Goal: Transaction & Acquisition: Purchase product/service

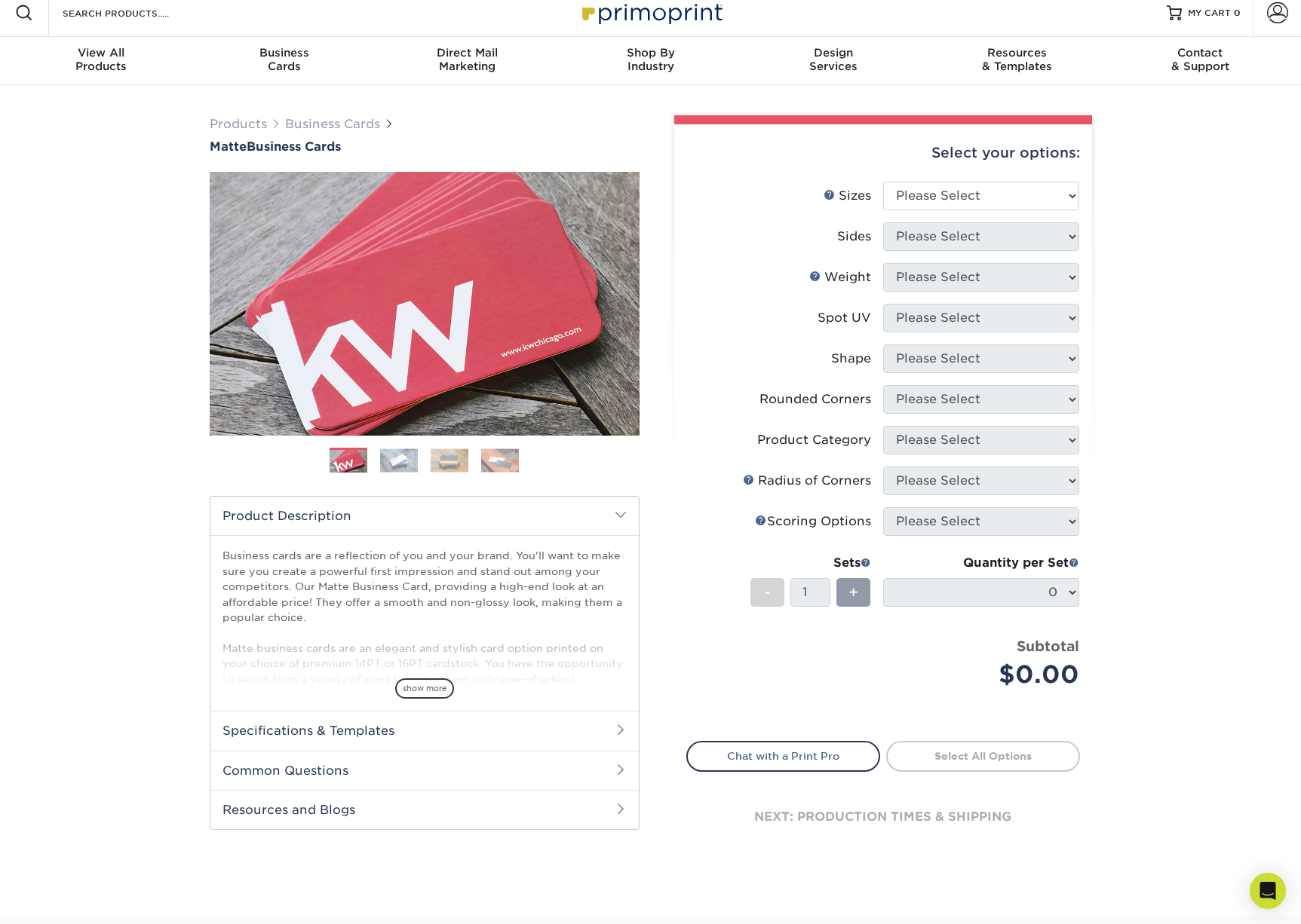
scroll to position [4, 0]
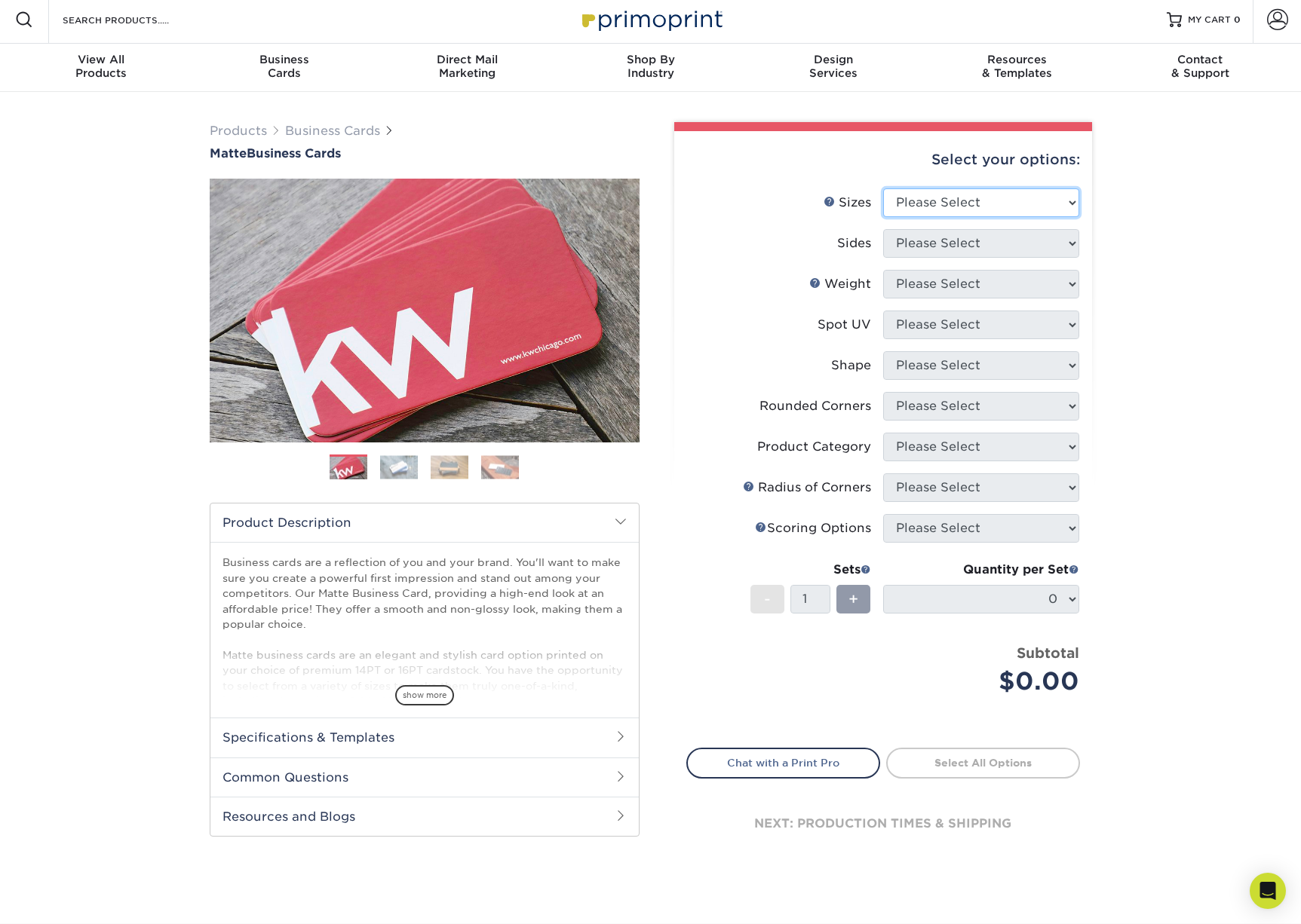
select select "2.00x3.50"
select select "13abbda7-1d64-4f25-8bb2-c179b224825d"
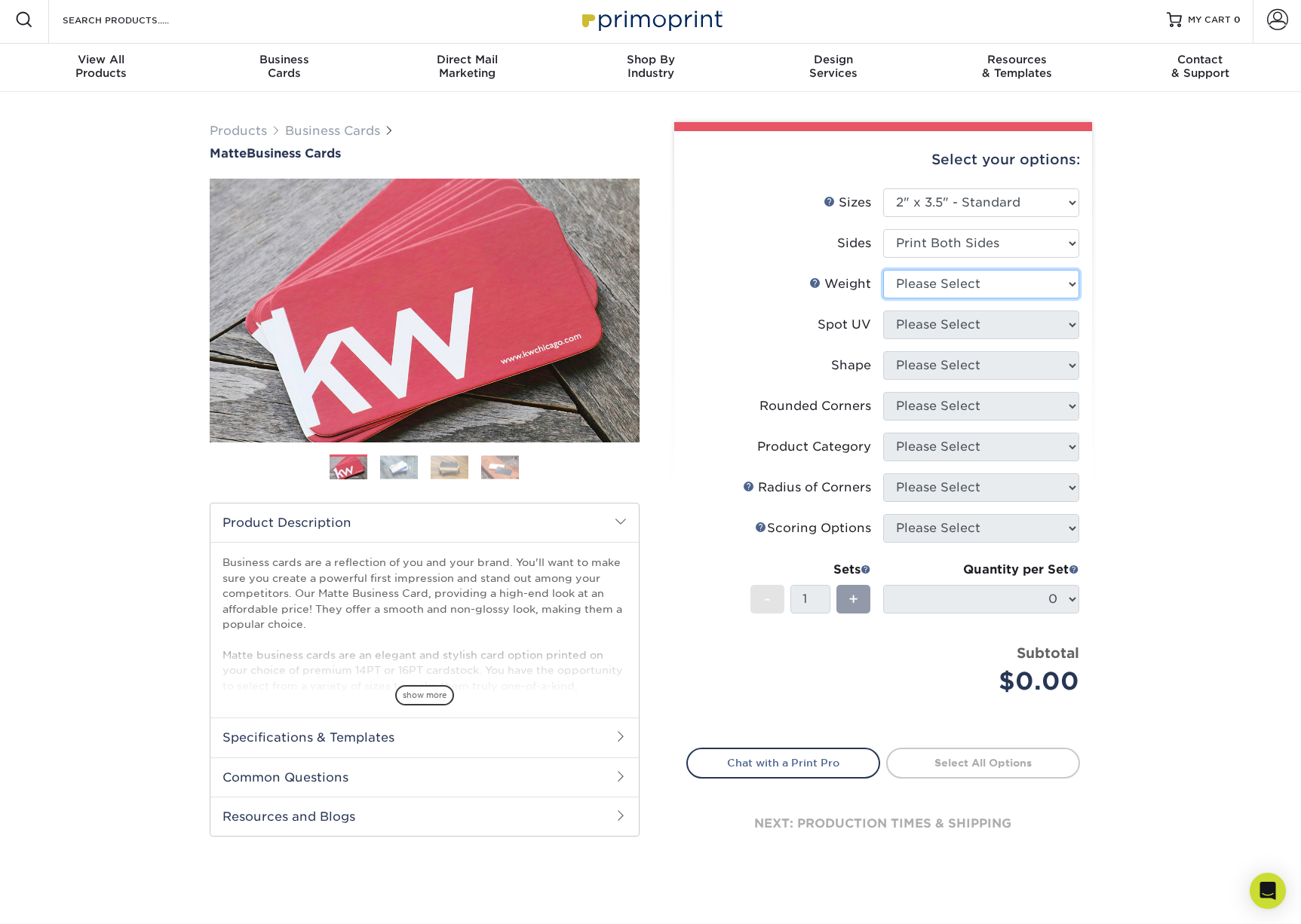
select select "16PT"
select select "3"
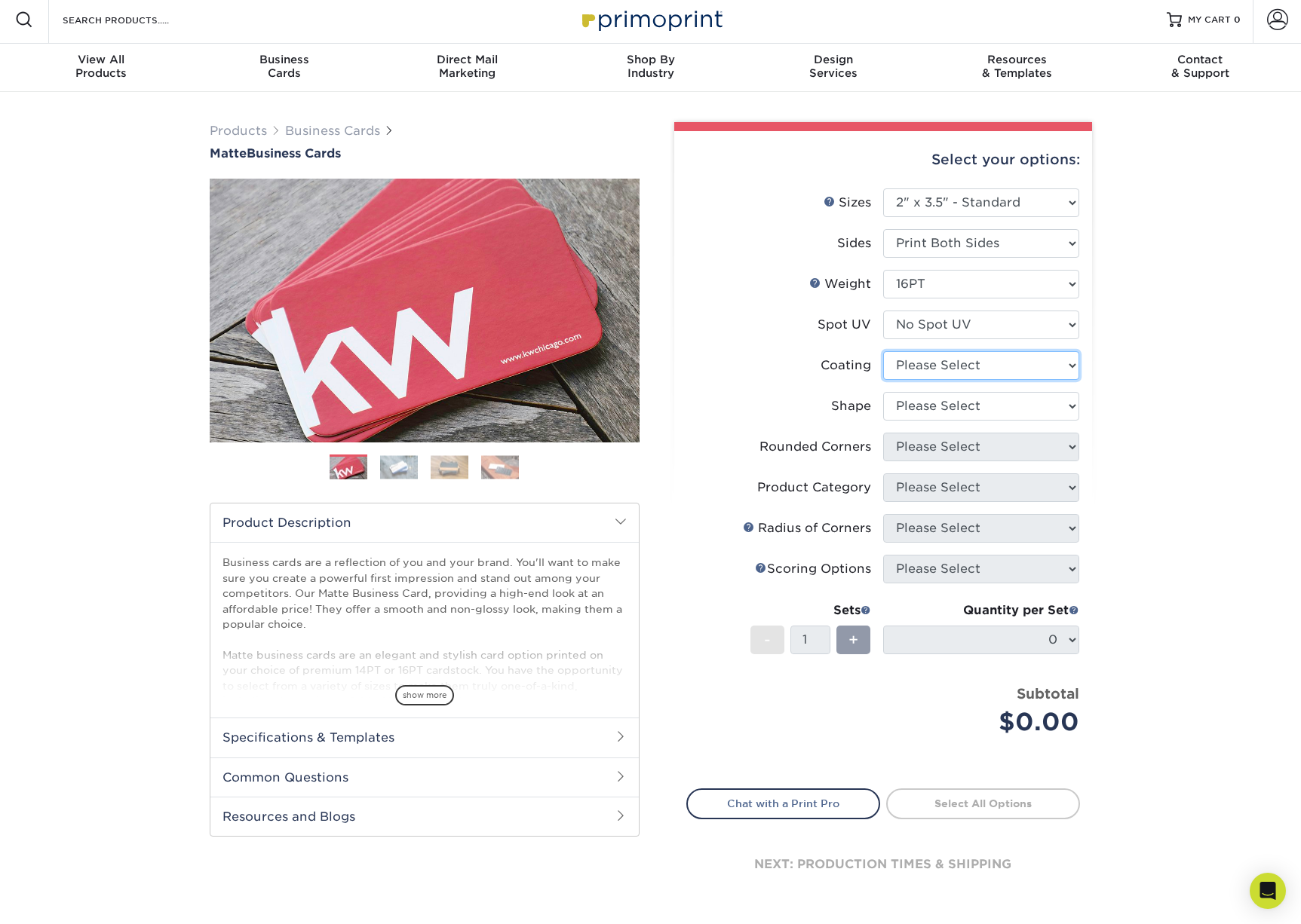
select select "121bb7b5-3b4d-429f-bd8d-bbf80e953313"
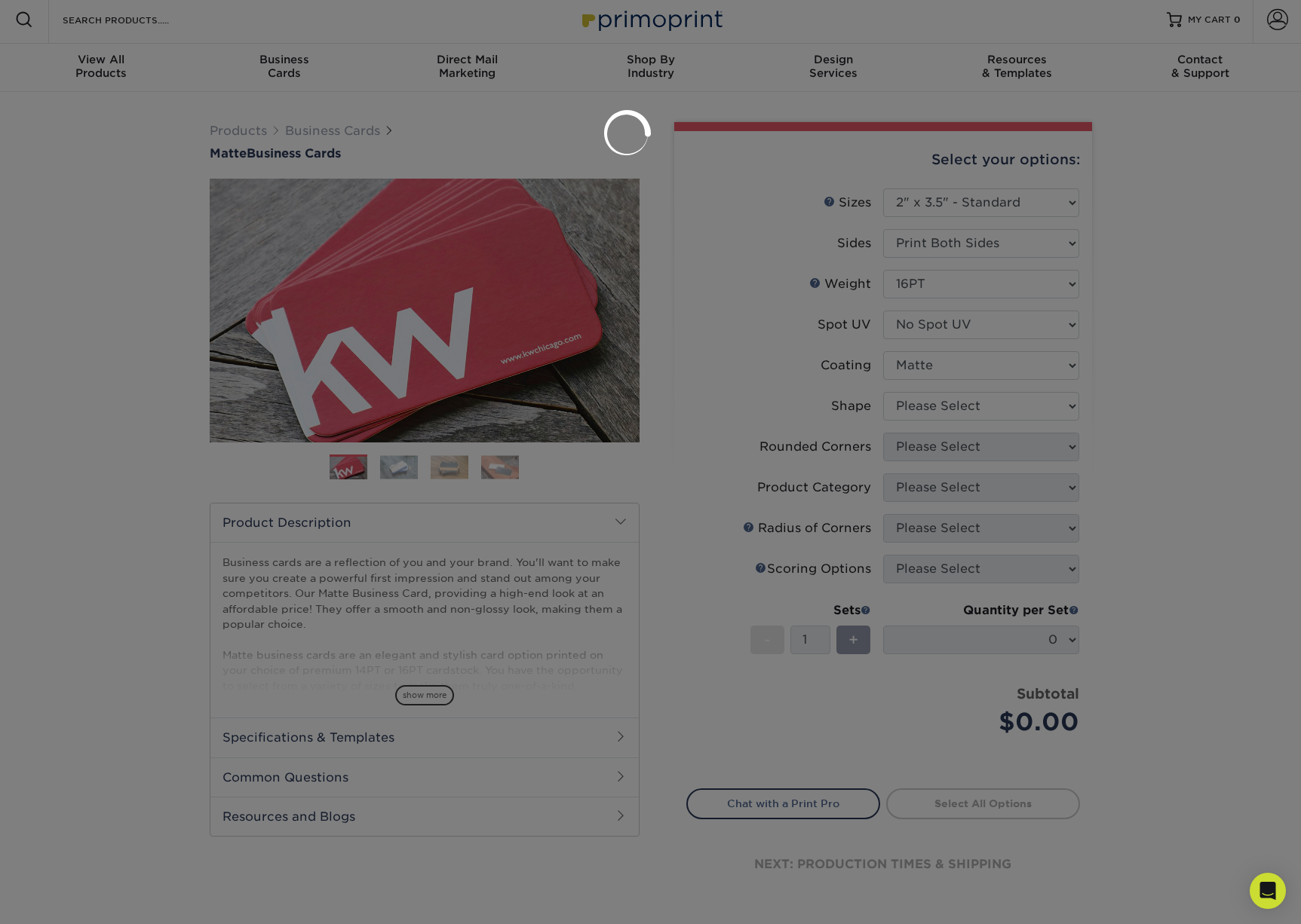
click at [924, 400] on div at bounding box center [650, 462] width 1301 height 924
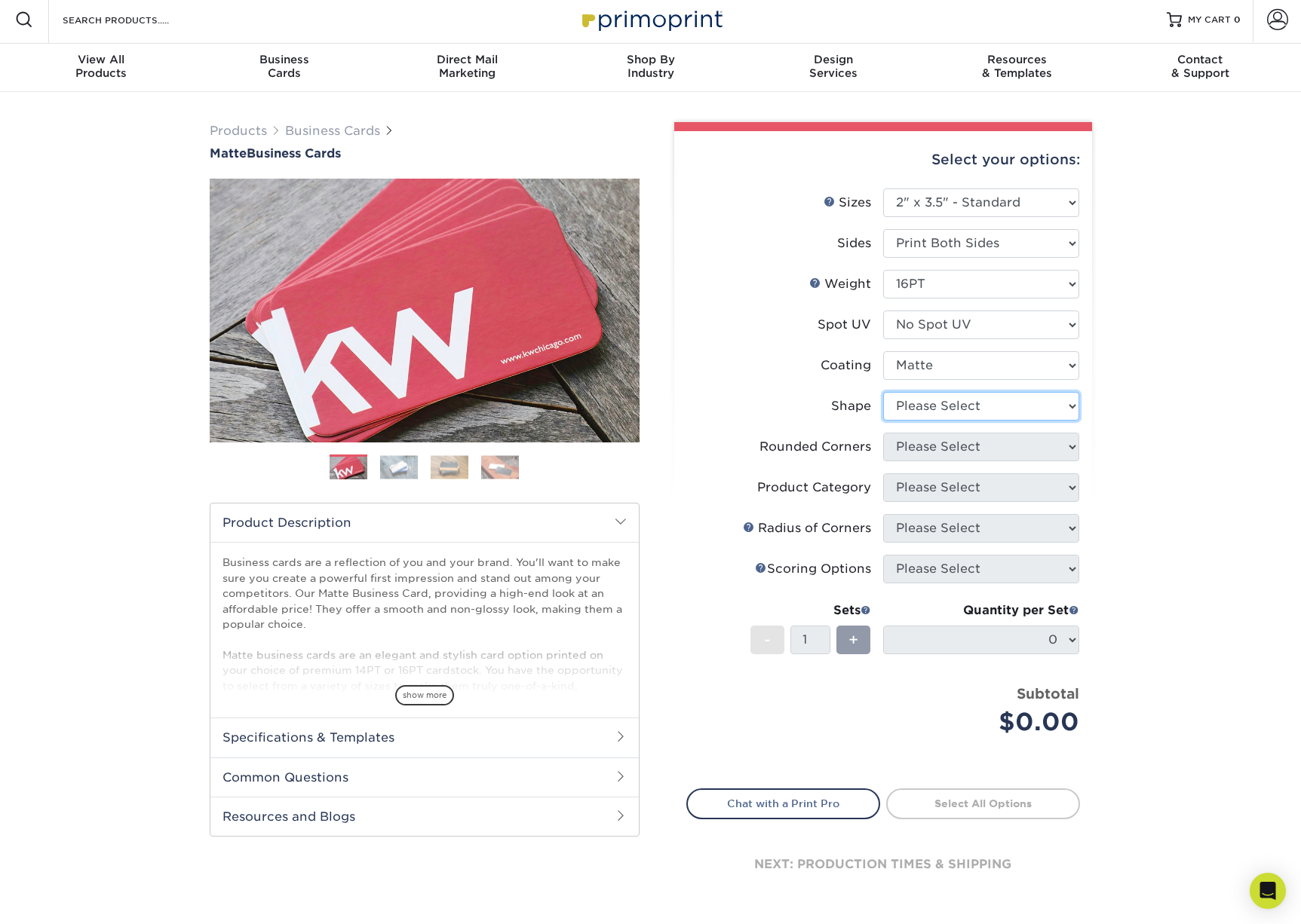
select select "standard"
select select "0"
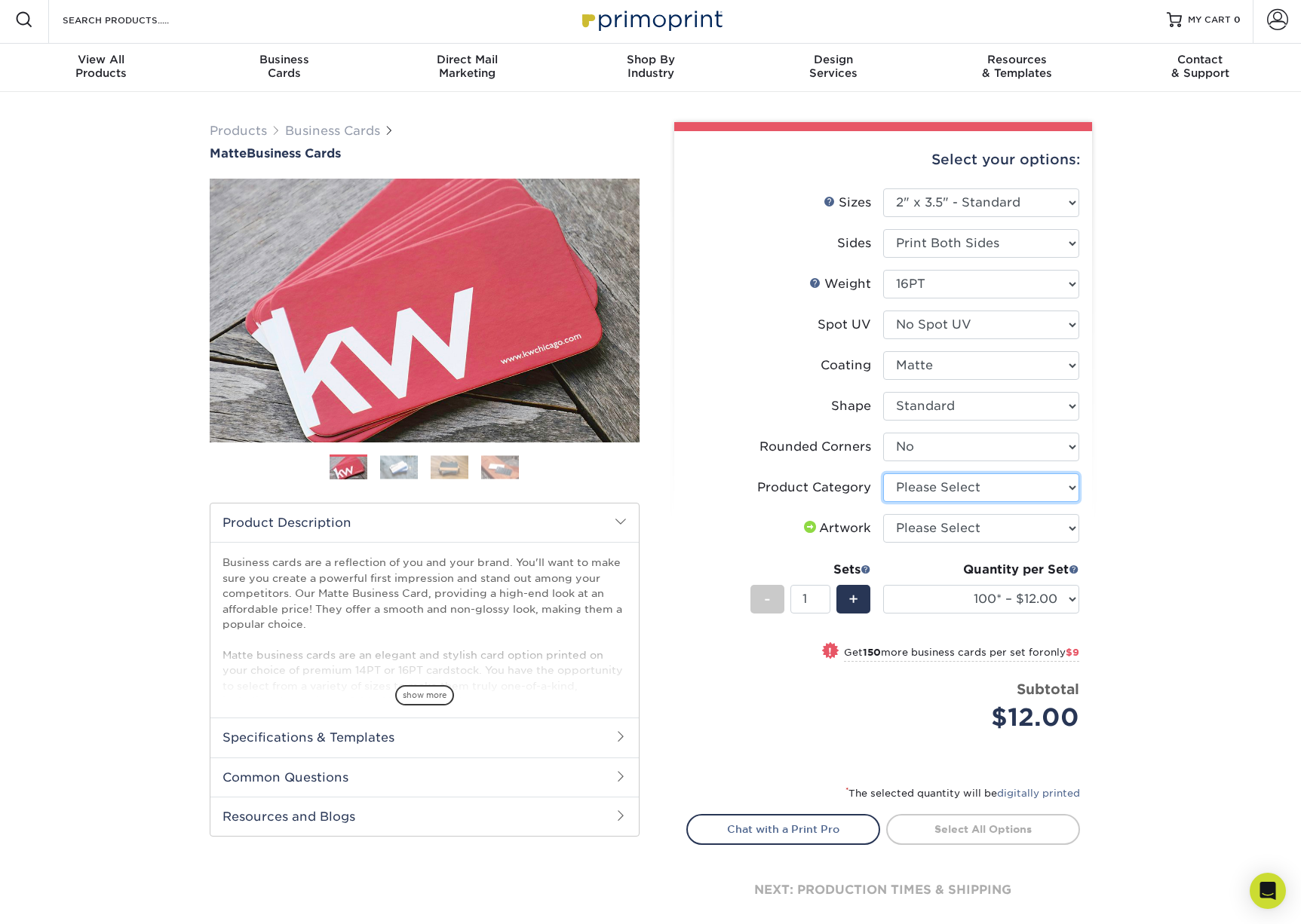
select select "3b5148f1-0588-4f88-a218-97bcfdce65c1"
select select "upload"
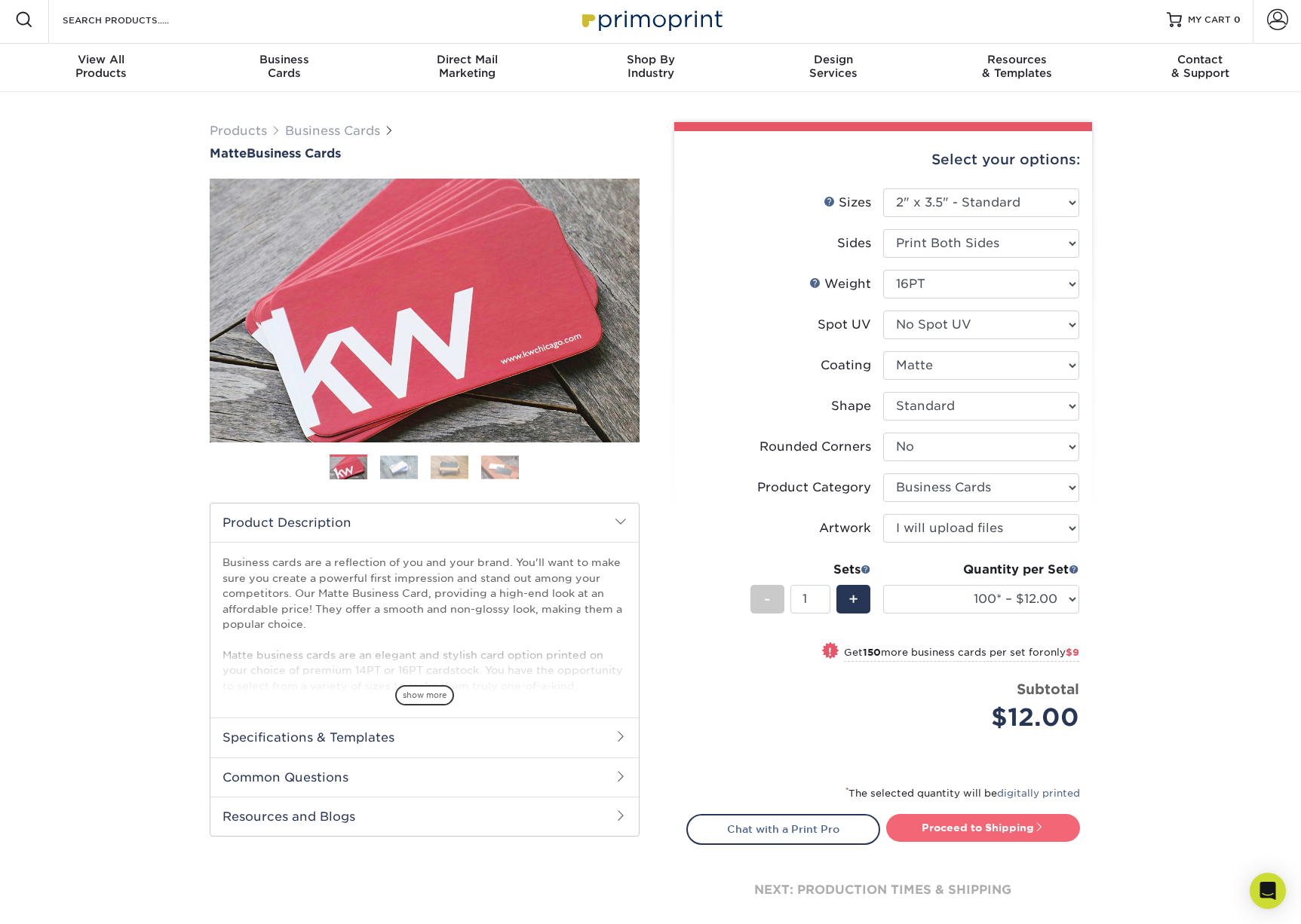
click at [915, 825] on link "Proceed to Shipping" at bounding box center [983, 827] width 194 height 28
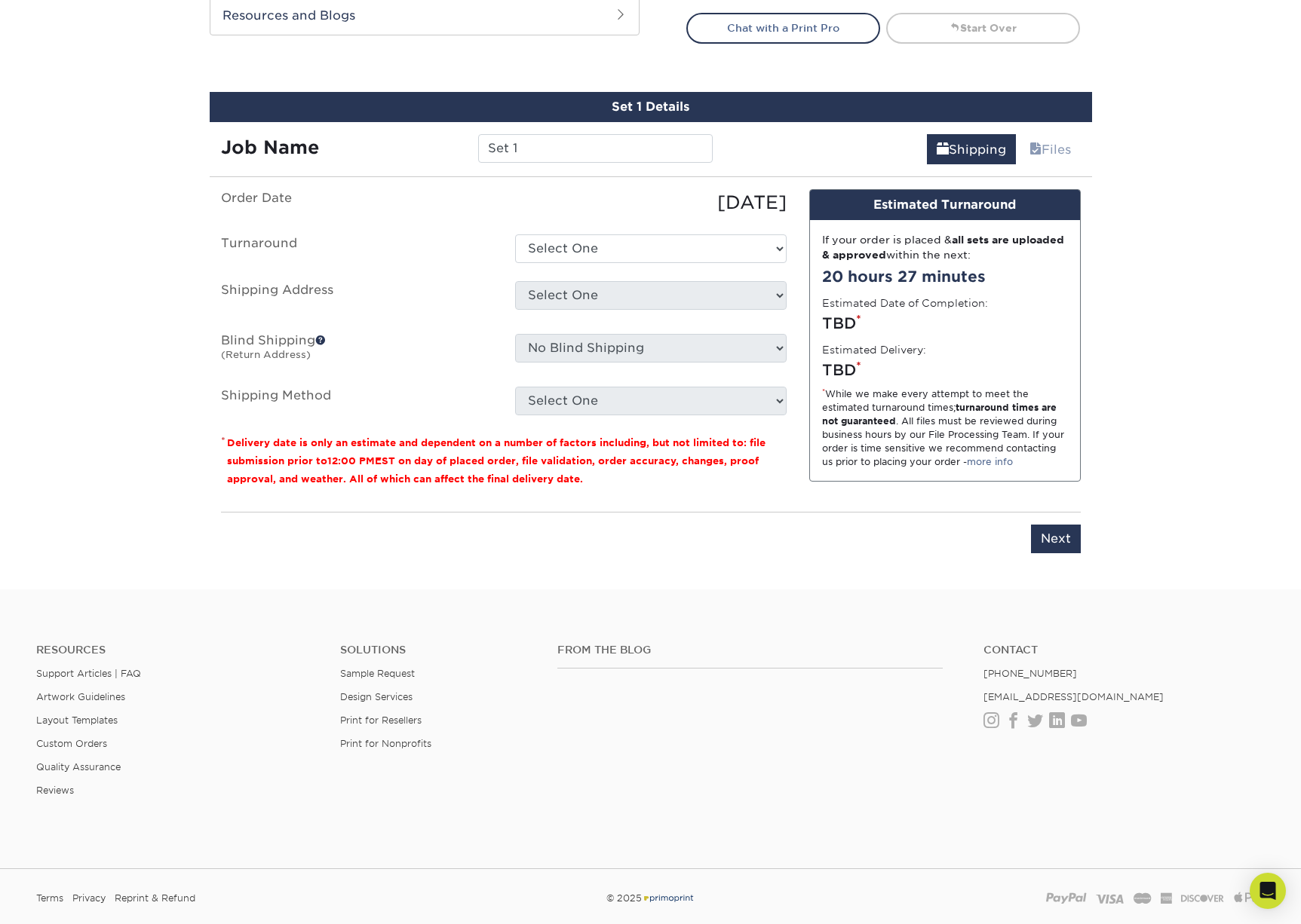
scroll to position [811, 0]
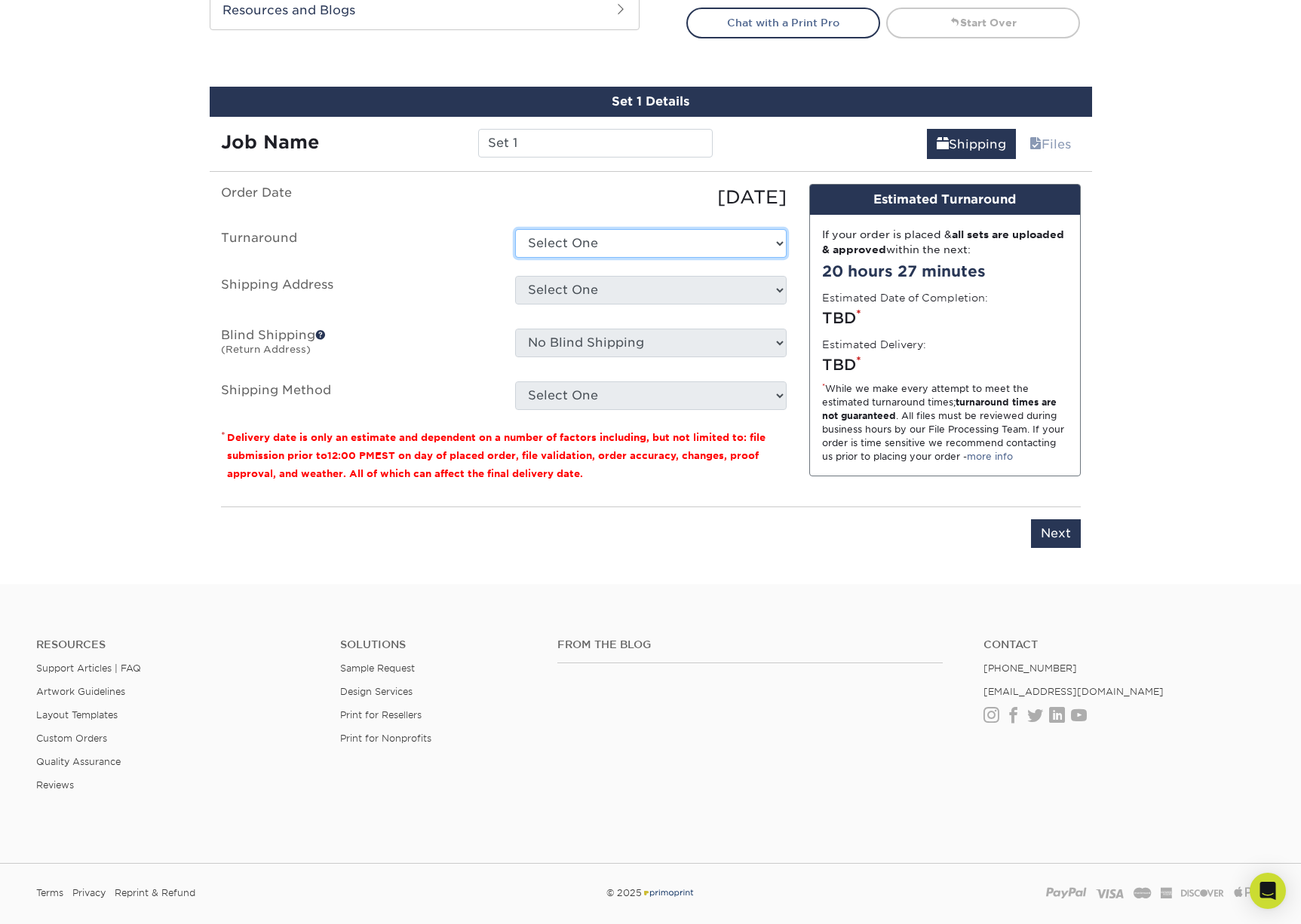
select select "47dbf4b1-3bfd-4687-b793-fcd3ee179f06"
select select "newaddress"
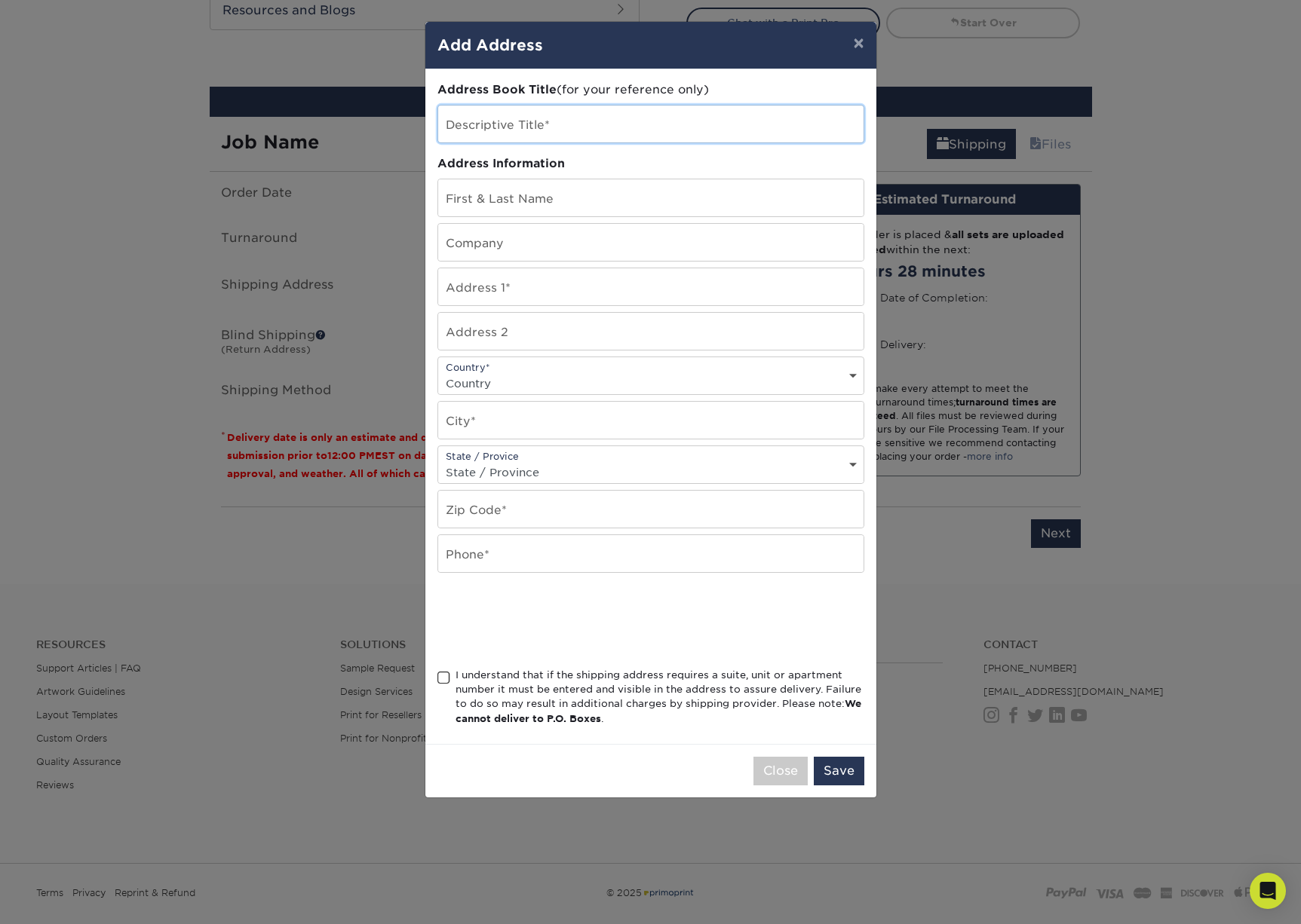
click at [671, 116] on input "text" at bounding box center [651, 124] width 425 height 37
type input "home"
type input "1239 Washtenaw Rd"
drag, startPoint x: 573, startPoint y: 204, endPoint x: 435, endPoint y: 202, distance: 138.0
click at [435, 202] on div "Address Book Title (for your reference only) Descriptive Title* home Address In…" at bounding box center [651, 407] width 451 height 675
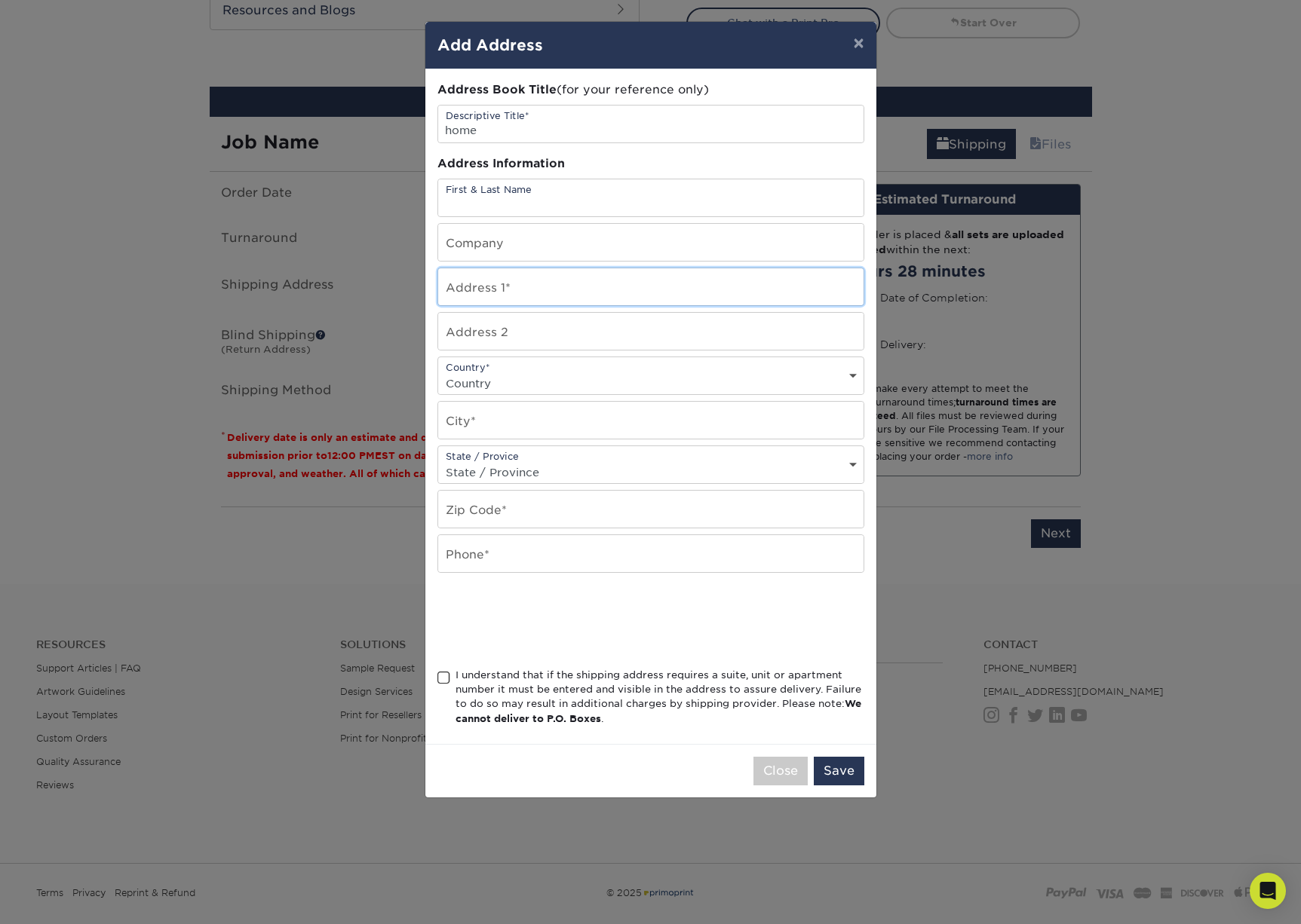
click at [470, 293] on input "text" at bounding box center [651, 287] width 425 height 37
paste input "1239 Washtenaw Rd"
type input "1239 Washtenaw Rd"
click at [480, 329] on input "text" at bounding box center [651, 332] width 425 height 37
click at [478, 374] on div "Country* Country United States Canada ----------------------------- Afghanistan…" at bounding box center [651, 375] width 427 height 38
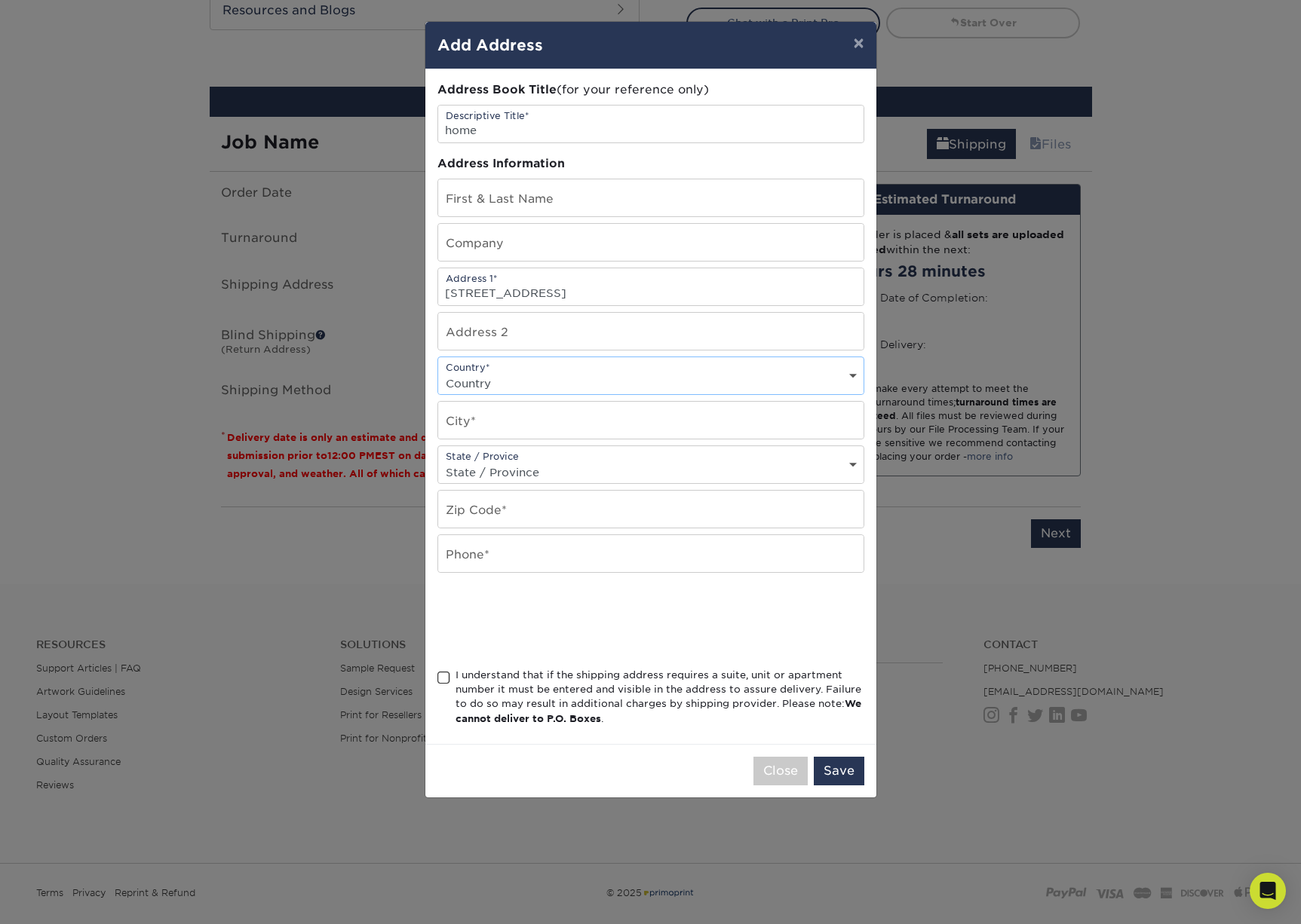
select select "US"
click at [479, 418] on input "text" at bounding box center [651, 421] width 425 height 37
type input "Ypsilanti"
click at [477, 517] on input "text" at bounding box center [651, 509] width 425 height 37
type input "48197"
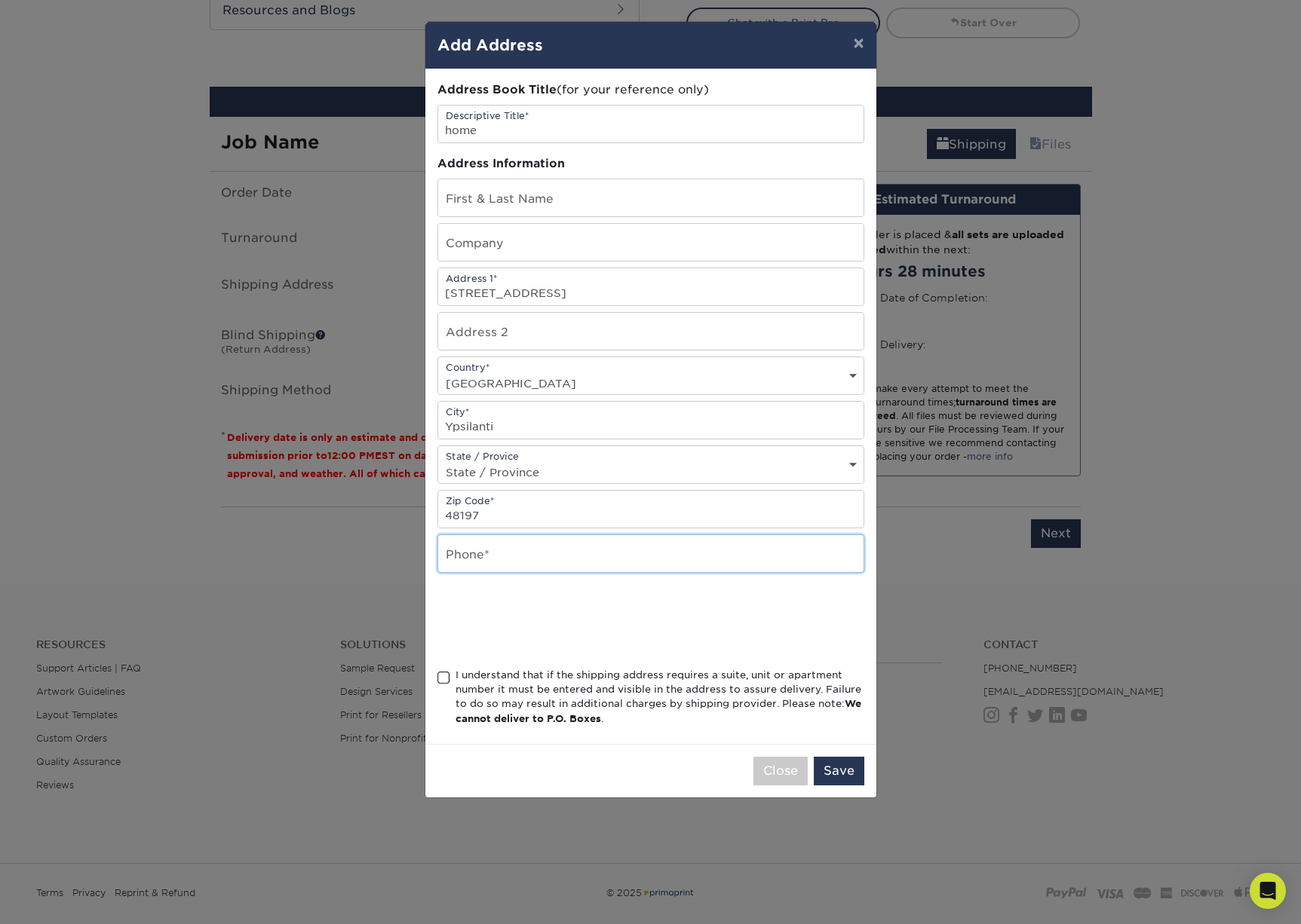
click at [479, 557] on input "text" at bounding box center [651, 554] width 425 height 37
type input "5022208265"
click at [444, 683] on span at bounding box center [444, 678] width 12 height 14
click at [0, 0] on input "I understand that if the shipping address requires a suite, unit or apartment n…" at bounding box center [0, 0] width 0 height 0
click at [839, 770] on button "Save" at bounding box center [839, 771] width 51 height 28
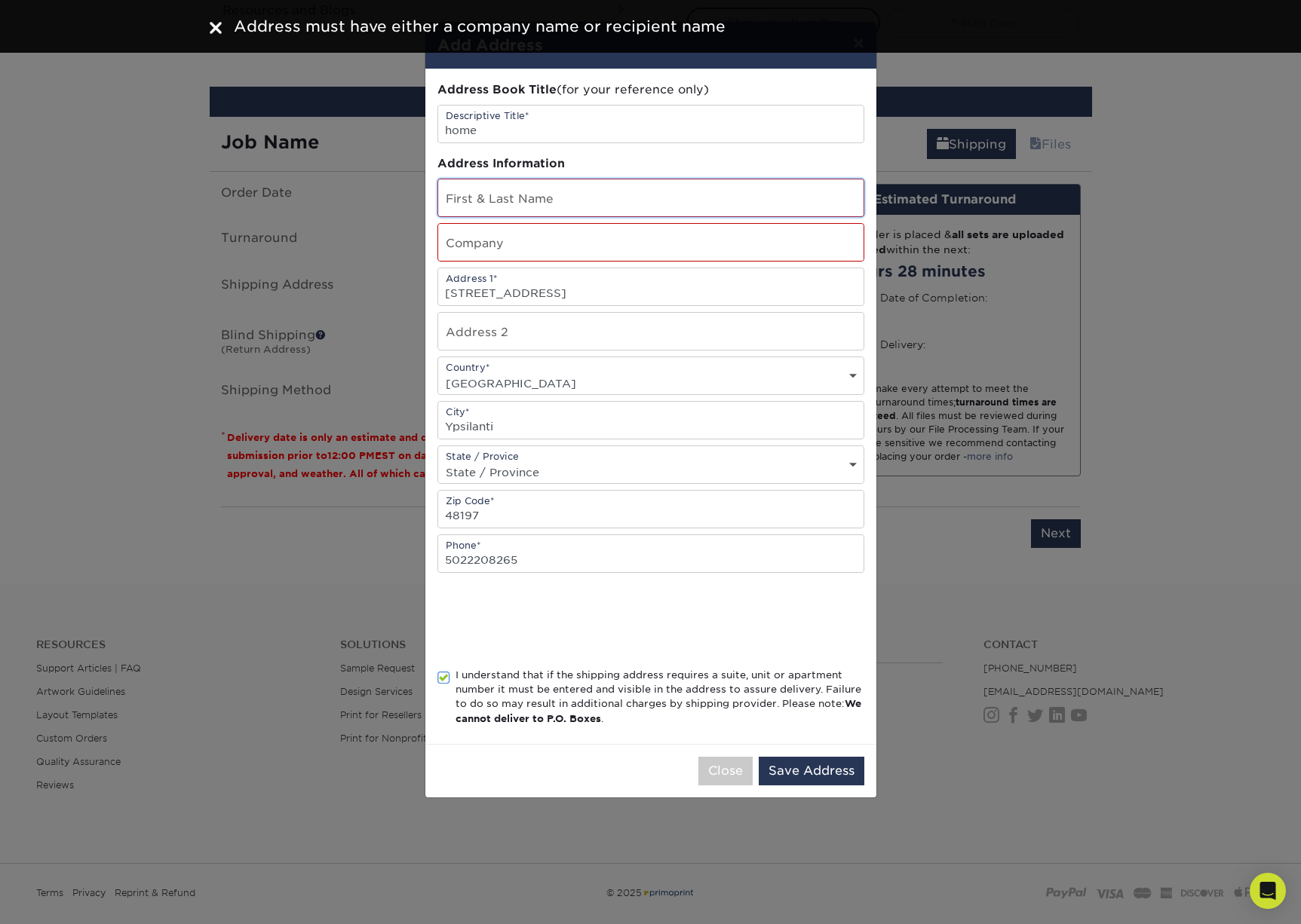
click at [580, 208] on input "text" at bounding box center [651, 198] width 425 height 37
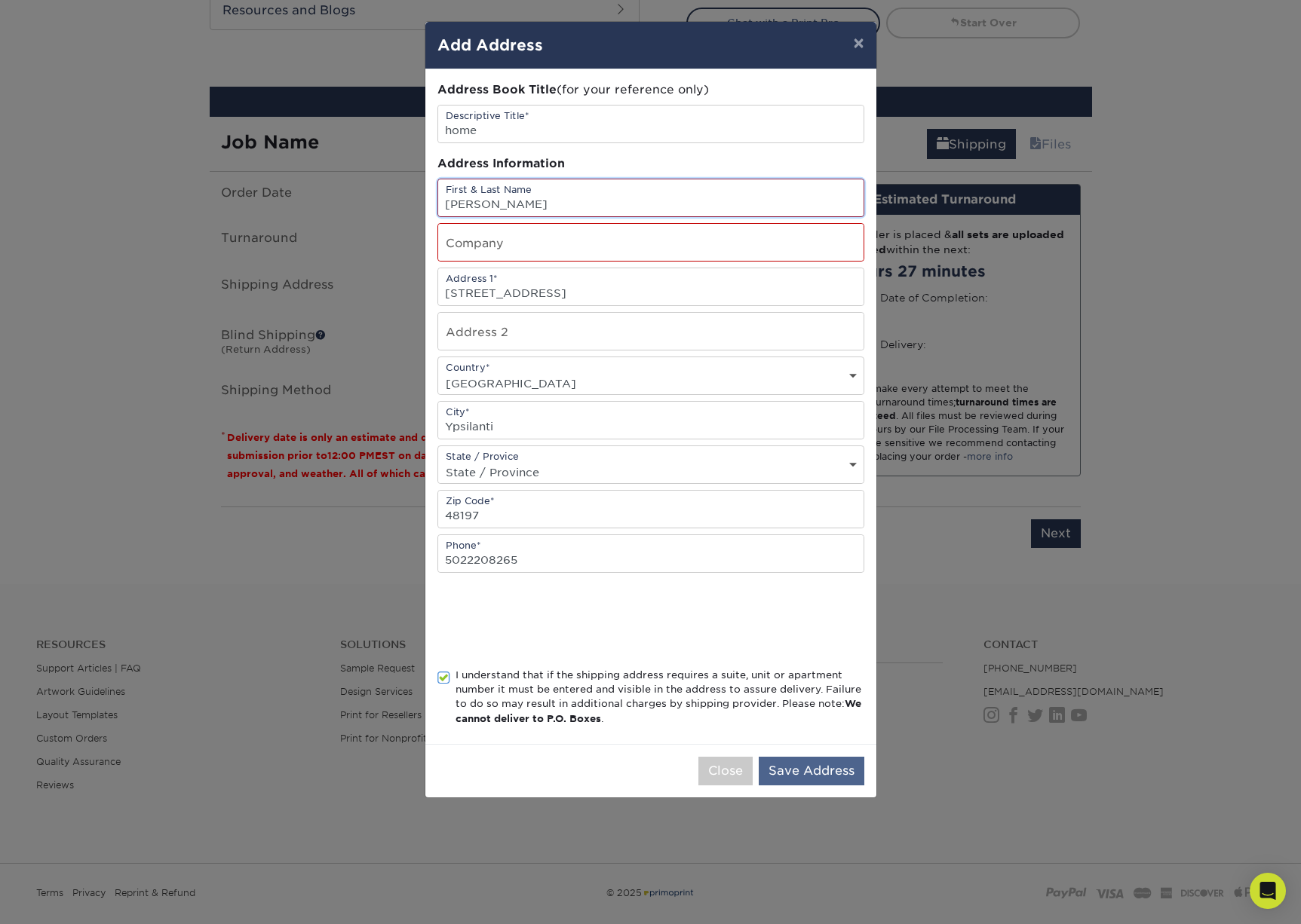
type input "Isaac Poole"
click at [799, 775] on button "Save Address" at bounding box center [812, 771] width 106 height 28
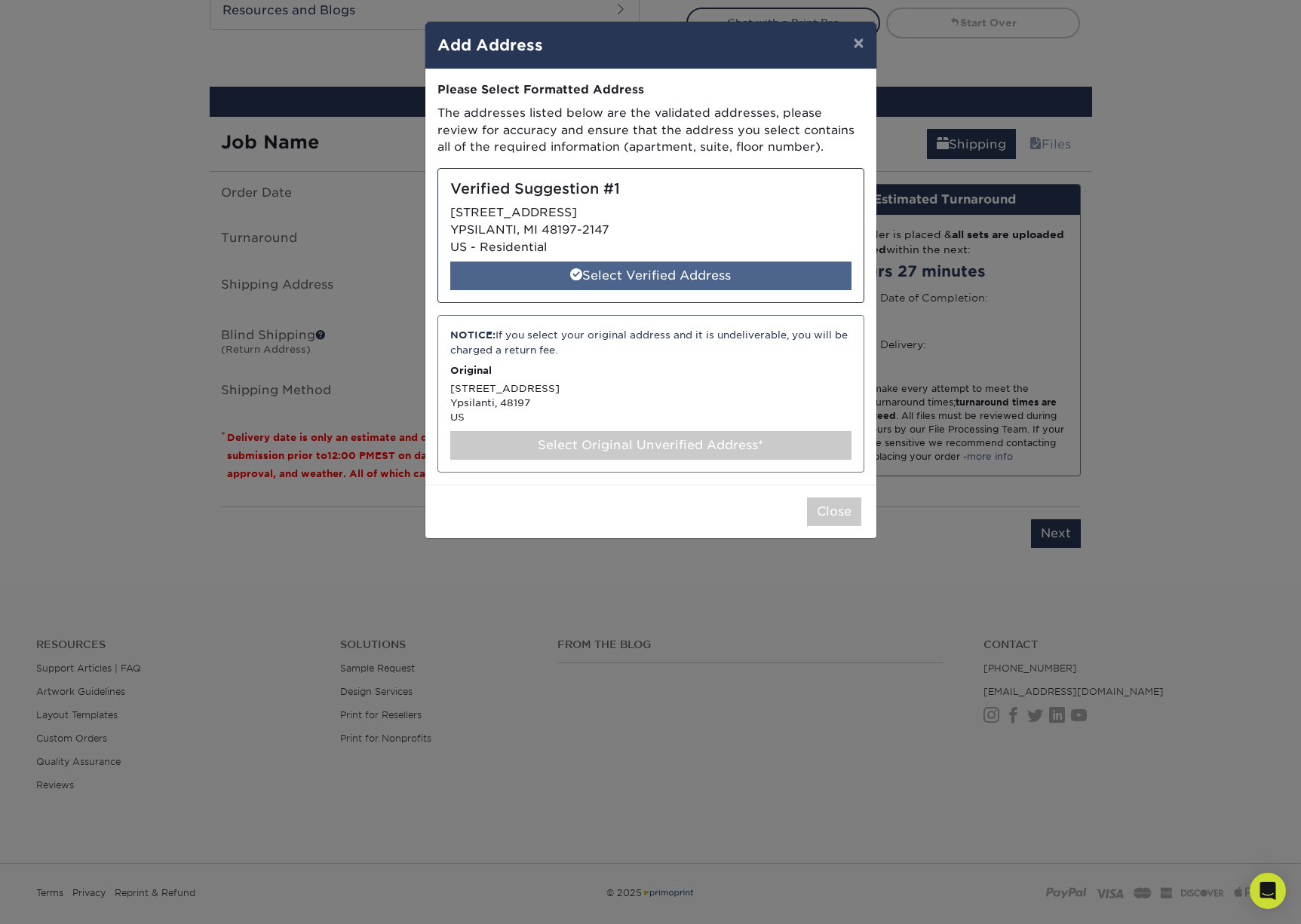
click at [723, 274] on div "Select Verified Address" at bounding box center [651, 276] width 401 height 28
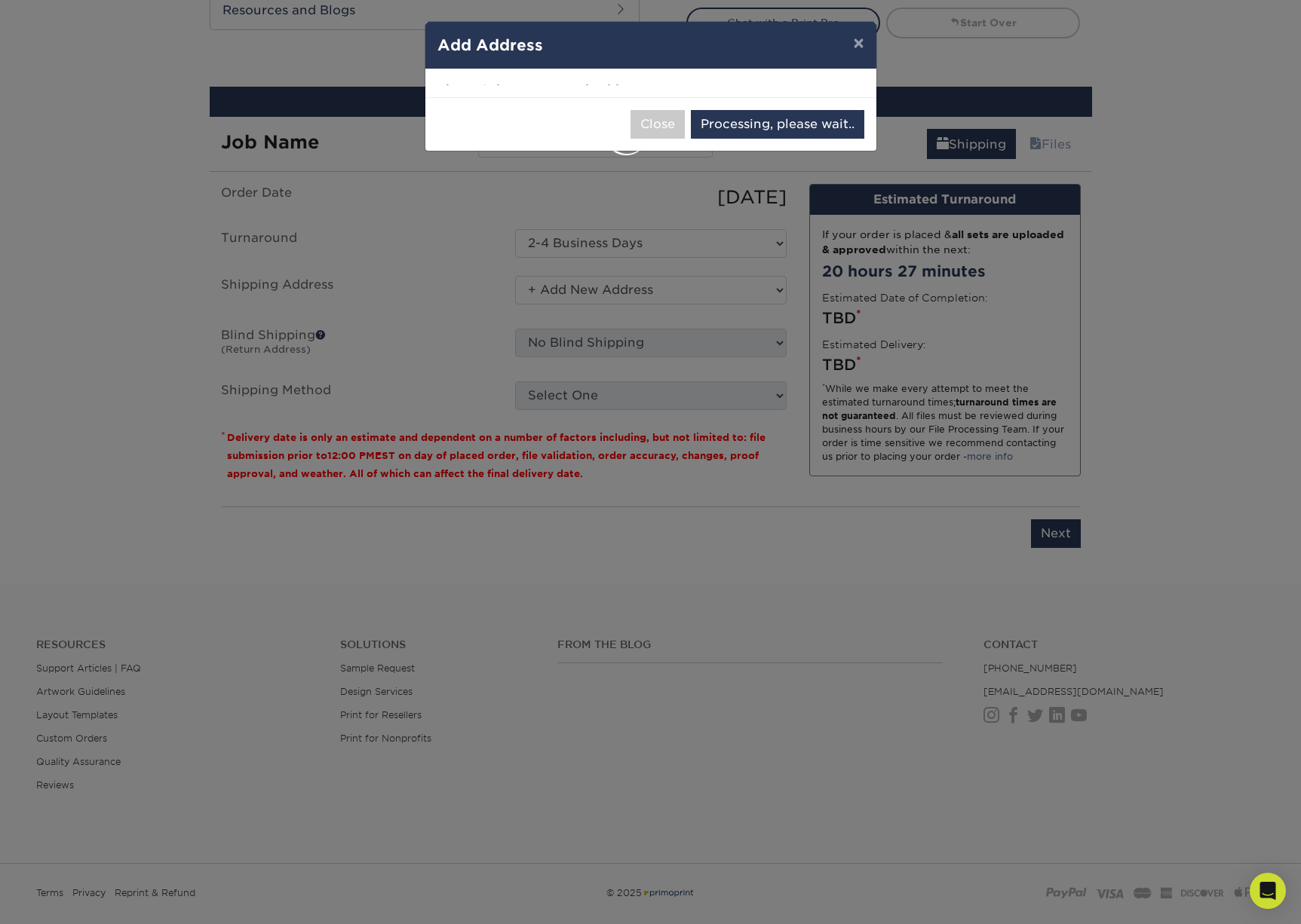
select select "286366"
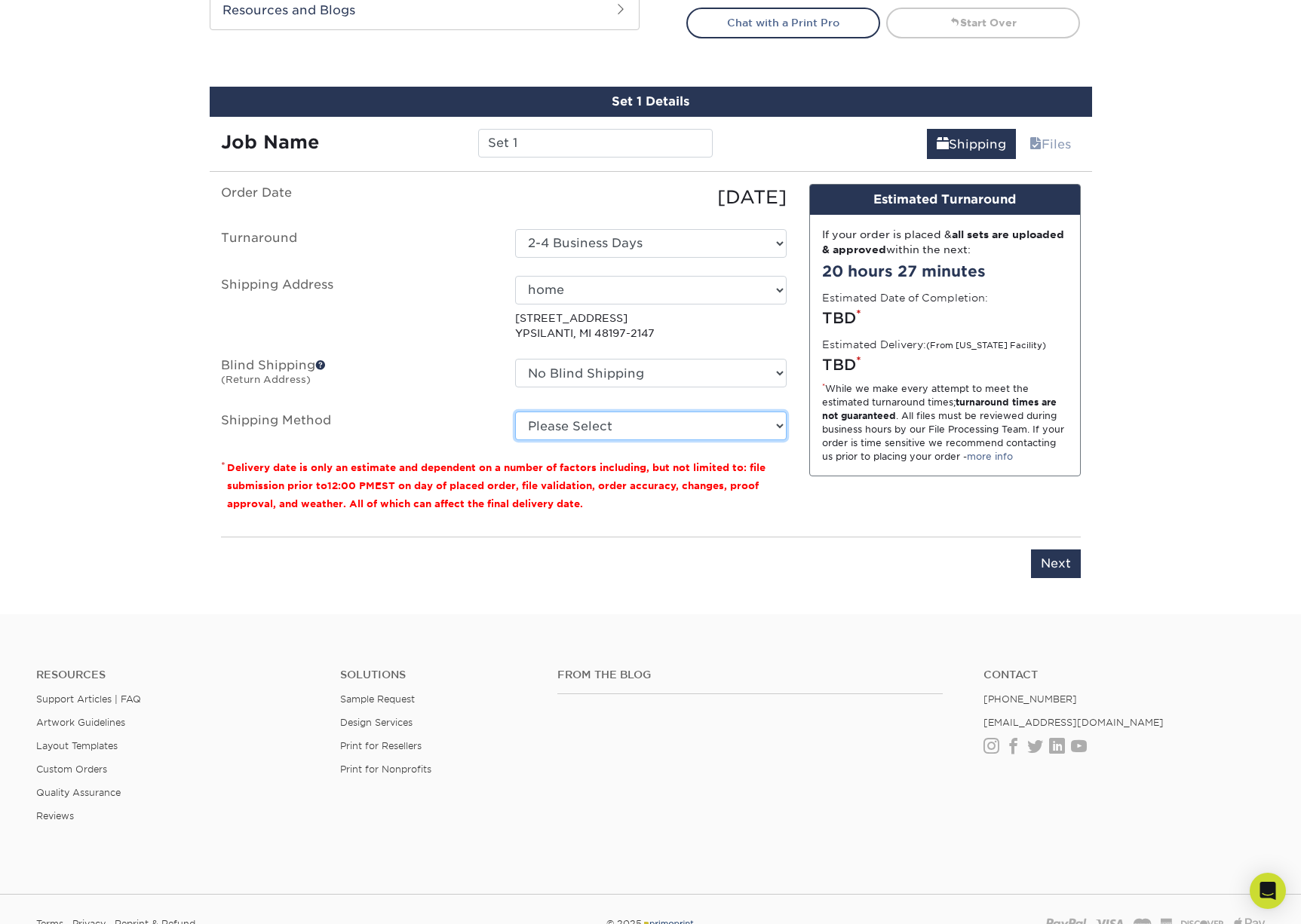
select select "03"
click at [1046, 571] on input "Next" at bounding box center [1056, 564] width 50 height 28
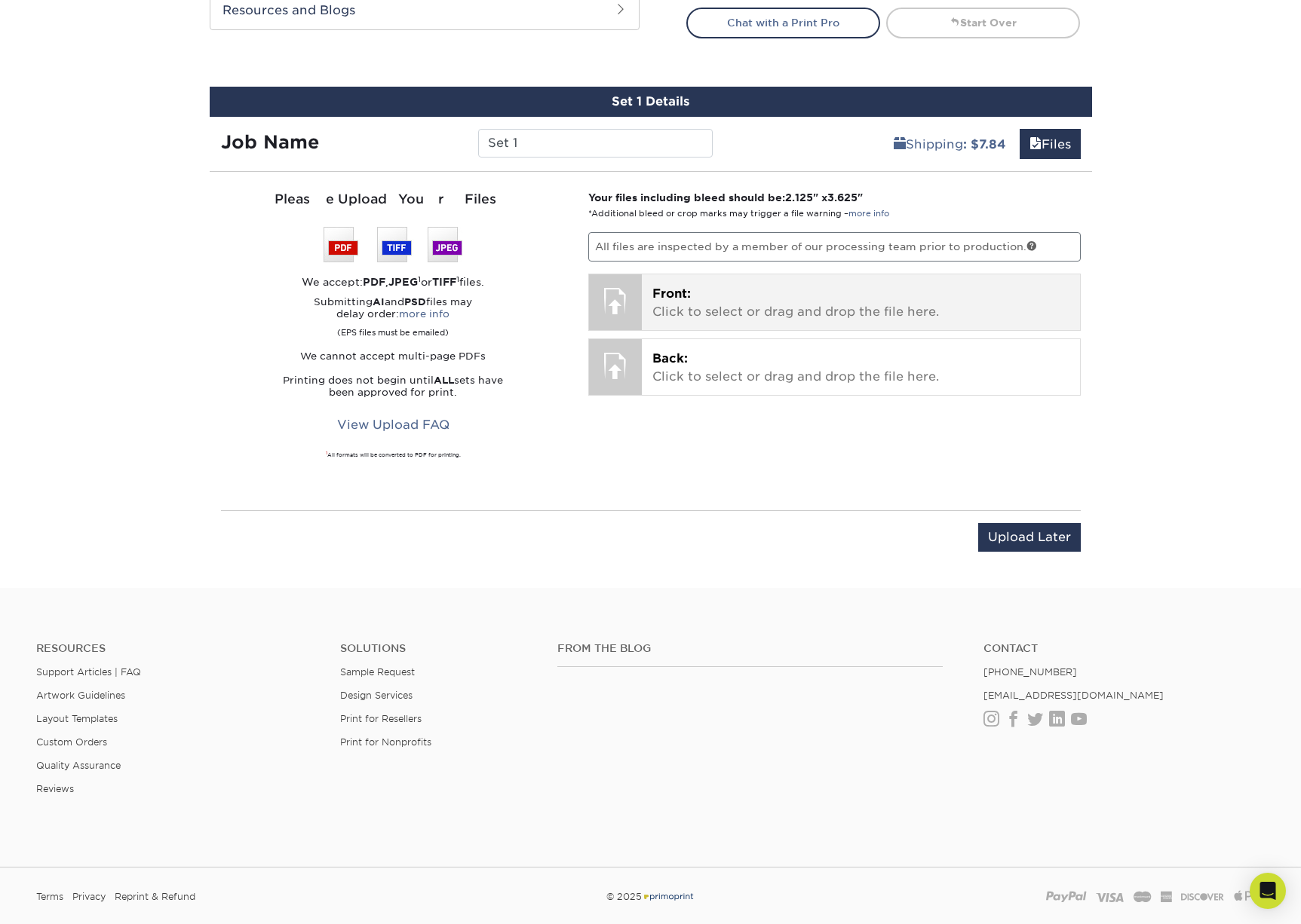
click at [797, 303] on p "Front: Click to select or drag and drop the file here." at bounding box center [861, 303] width 417 height 36
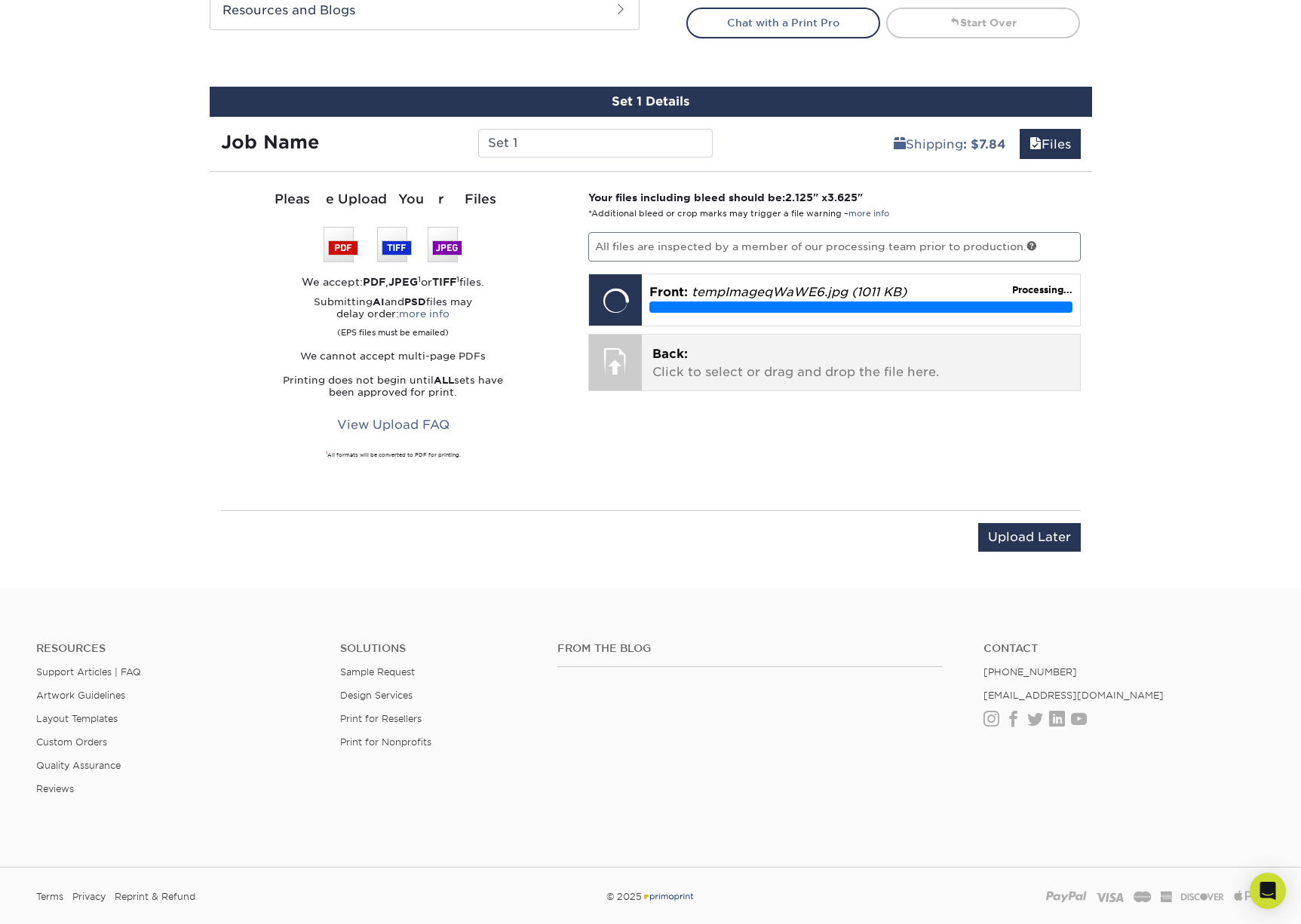
click at [635, 357] on div at bounding box center [615, 360] width 52 height 52
click at [630, 354] on div at bounding box center [615, 360] width 52 height 52
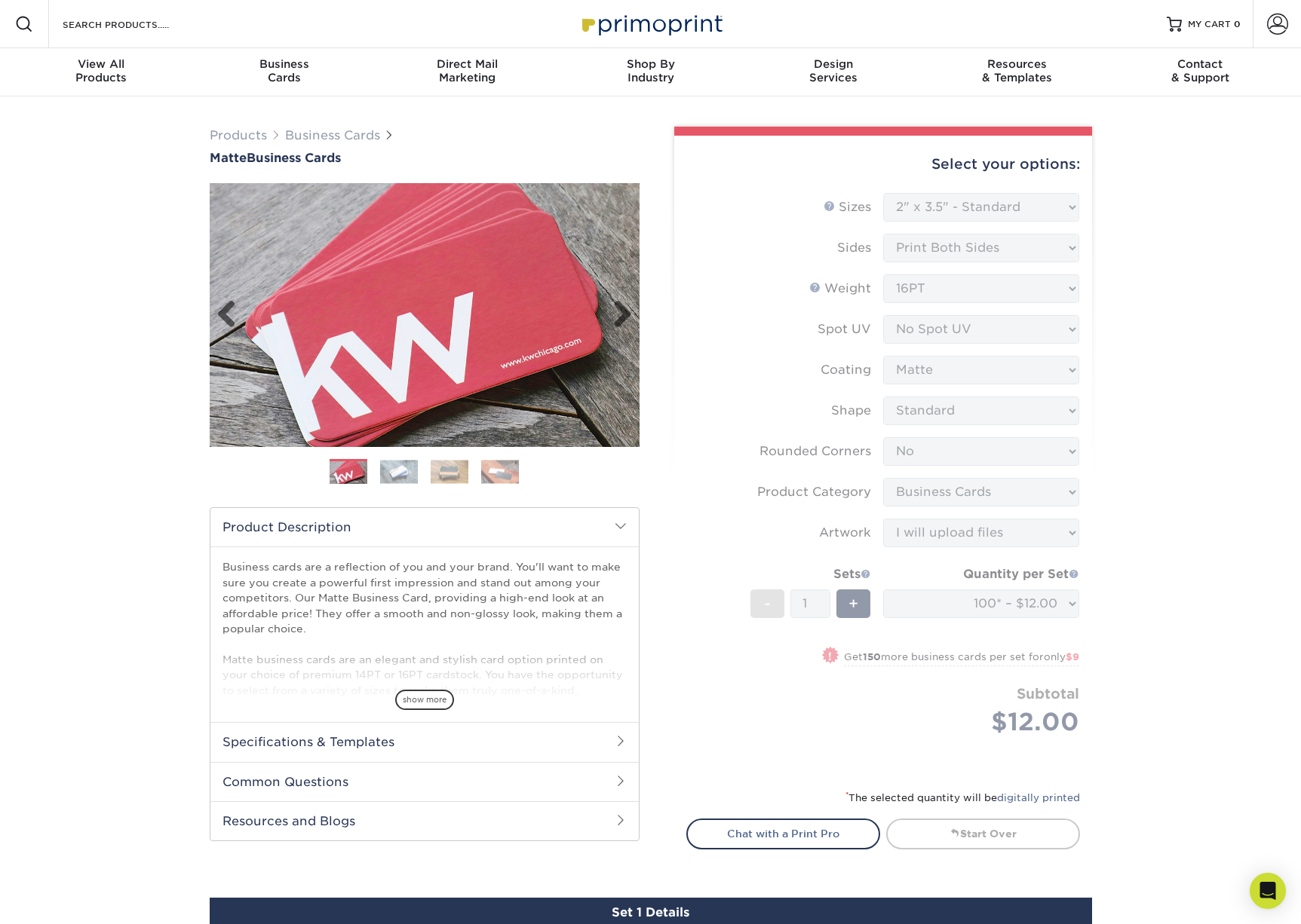
scroll to position [0, 0]
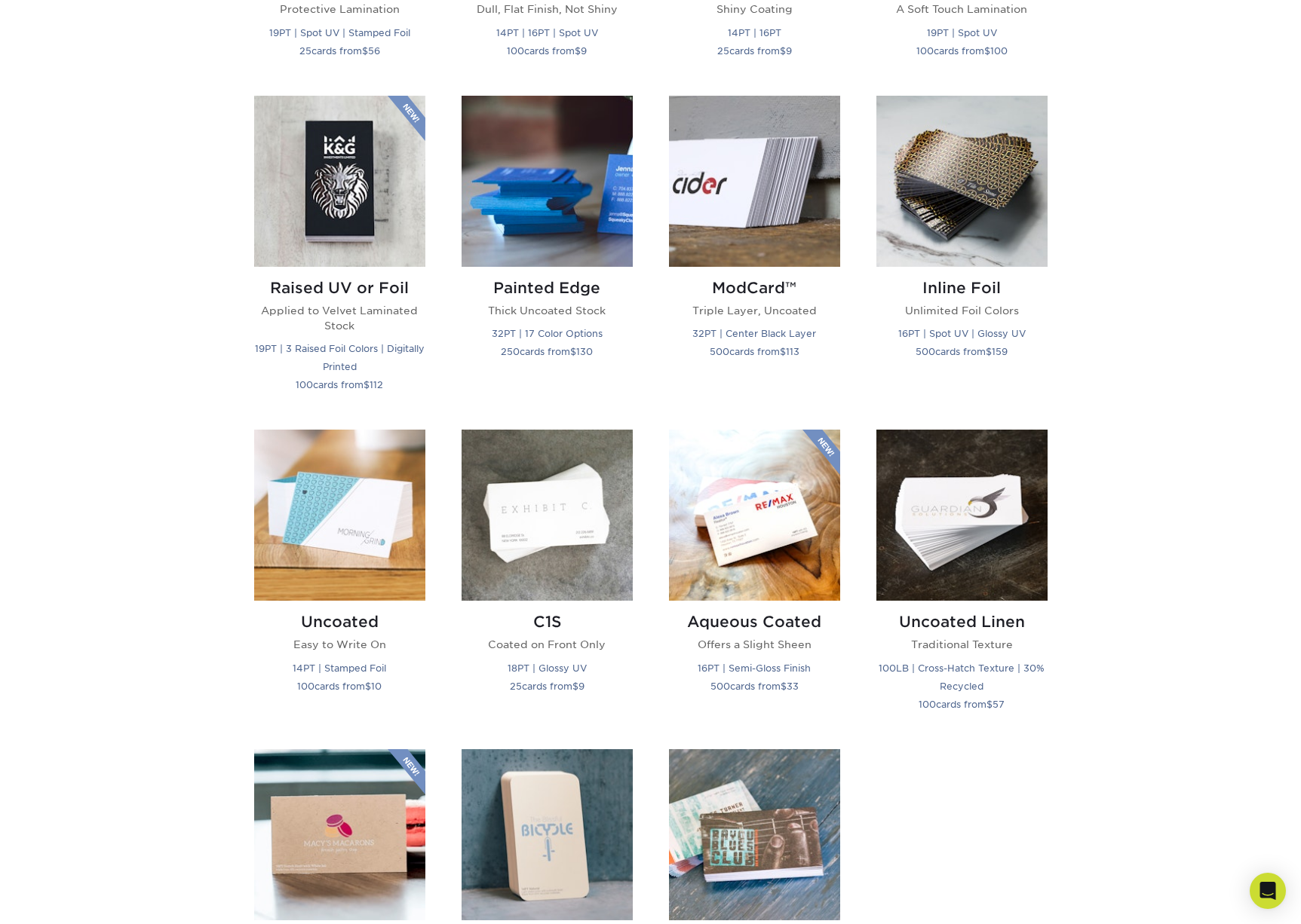
scroll to position [1226, 0]
